Goal: Task Accomplishment & Management: Manage account settings

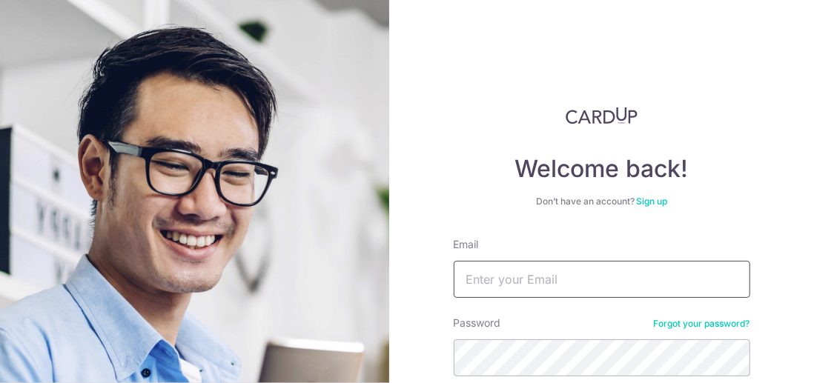
click at [505, 282] on input "Email" at bounding box center [601, 279] width 296 height 37
type input "[PERSON_NAME][EMAIL_ADDRESS][DOMAIN_NAME]"
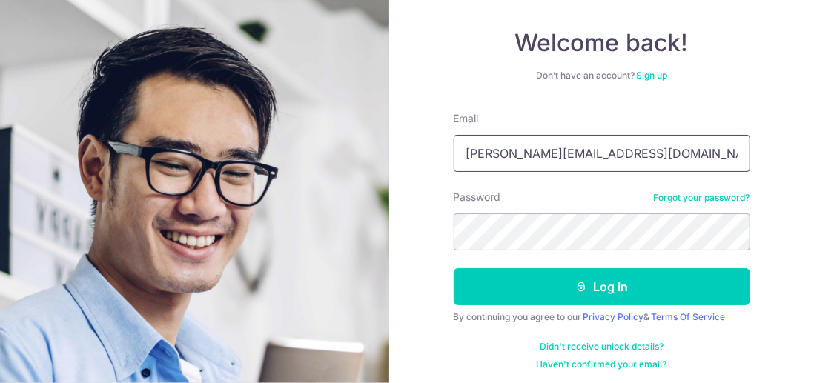
scroll to position [130, 0]
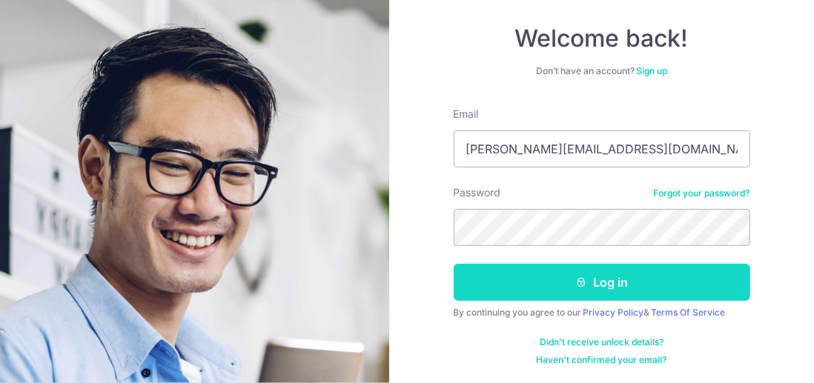
click at [613, 284] on button "Log in" at bounding box center [601, 282] width 296 height 37
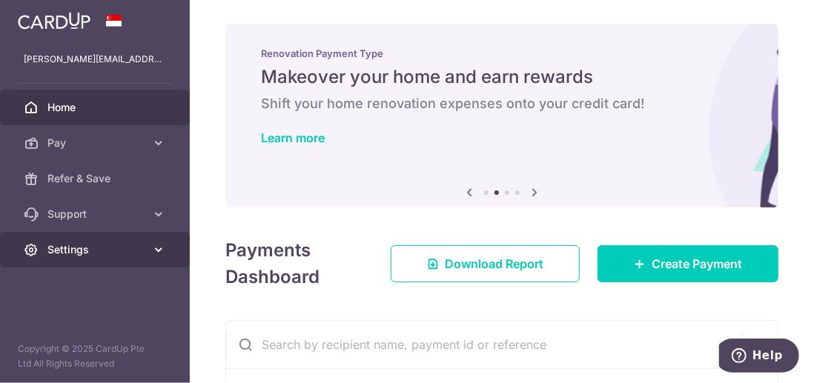
click at [159, 250] on icon at bounding box center [158, 249] width 15 height 15
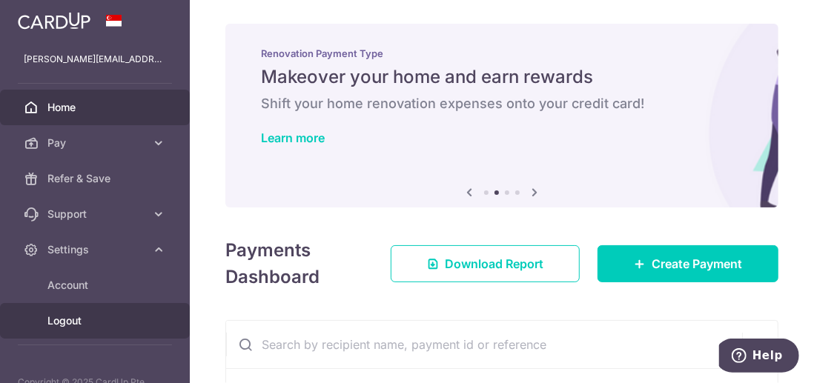
click at [87, 328] on link "Logout" at bounding box center [95, 321] width 190 height 36
